Goal: Find specific page/section: Find specific page/section

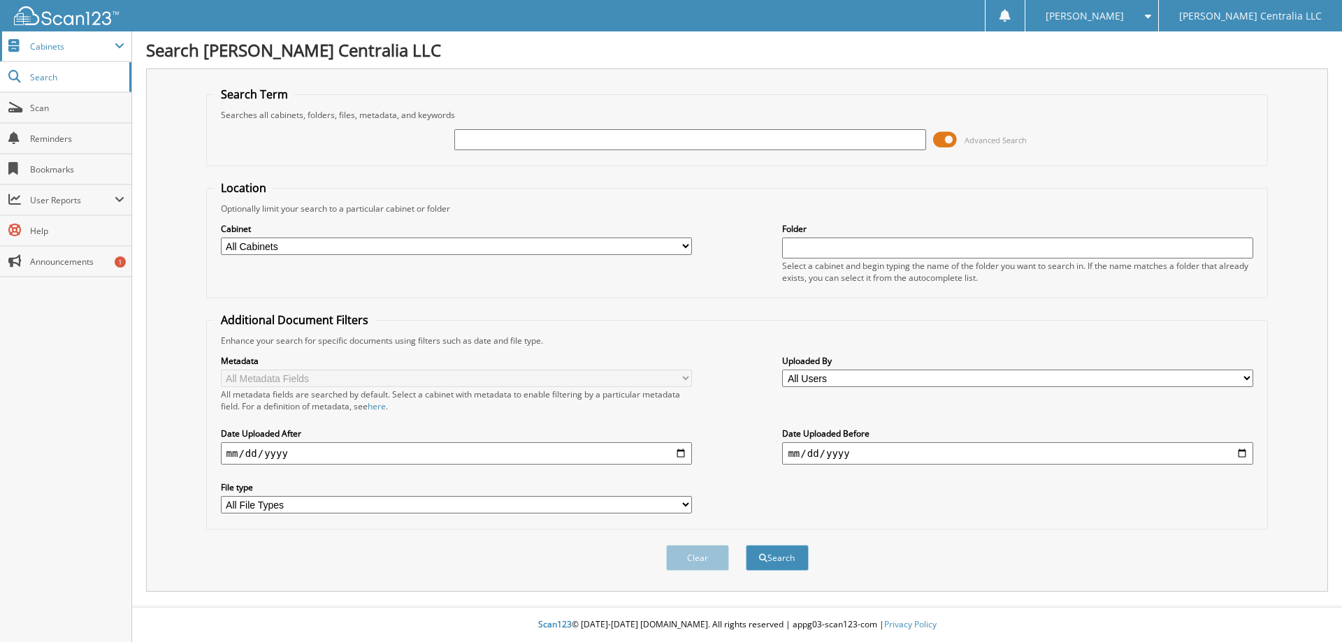
click at [52, 50] on span "Cabinets" at bounding box center [72, 47] width 85 height 12
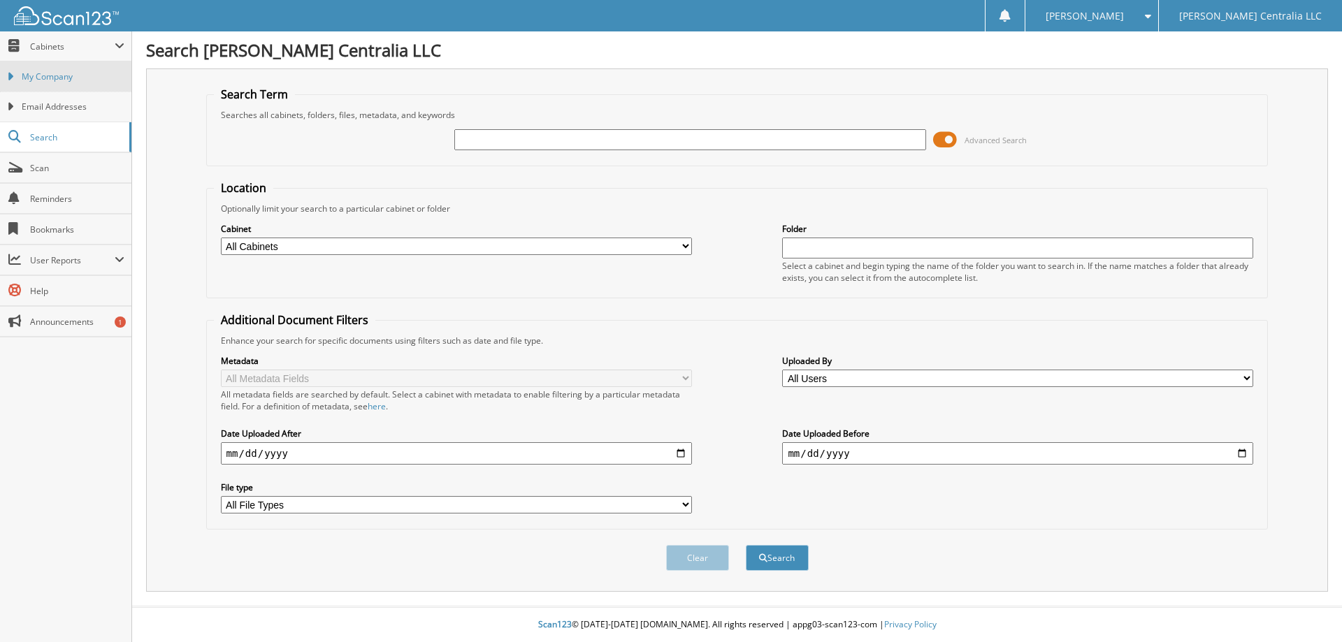
click at [66, 76] on span "My Company" at bounding box center [73, 77] width 103 height 13
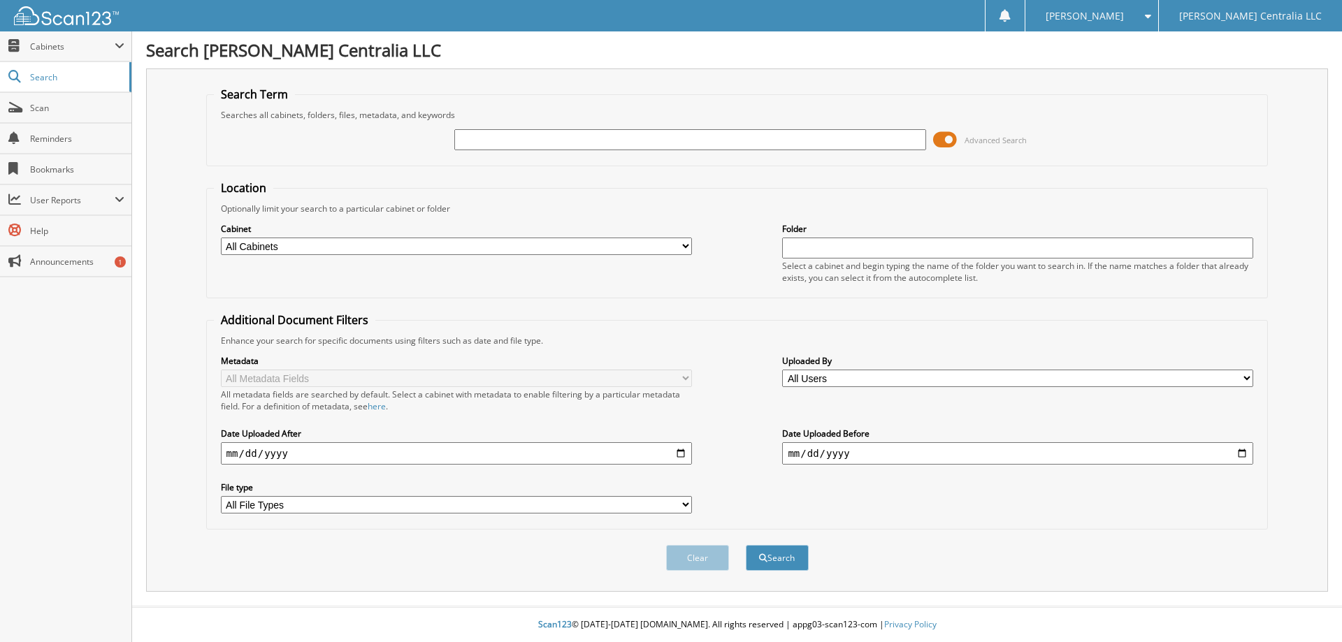
click at [582, 149] on input "text" at bounding box center [689, 139] width 471 height 21
type input "48487"
click at [746, 545] on button "Search" at bounding box center [777, 558] width 63 height 26
